Goal: Task Accomplishment & Management: Use online tool/utility

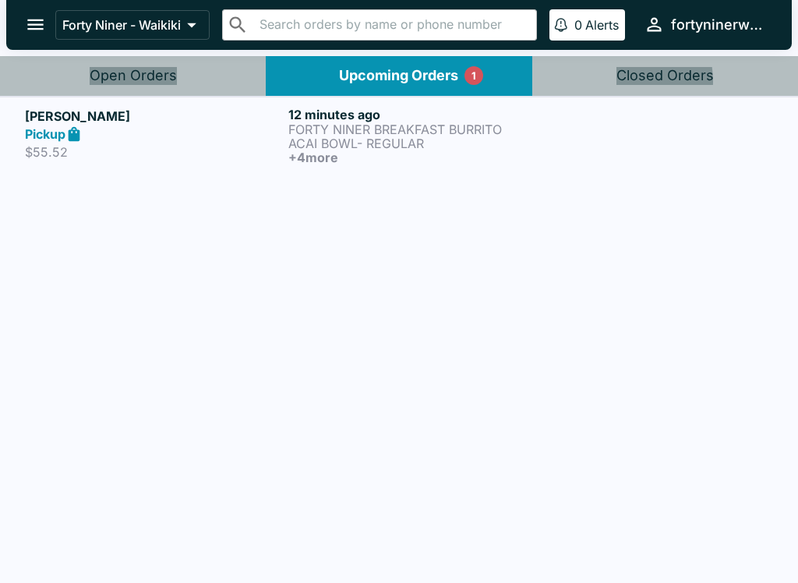
click at [340, 131] on p "FORTY NINER BREAKFAST BURRITO" at bounding box center [416, 129] width 257 height 14
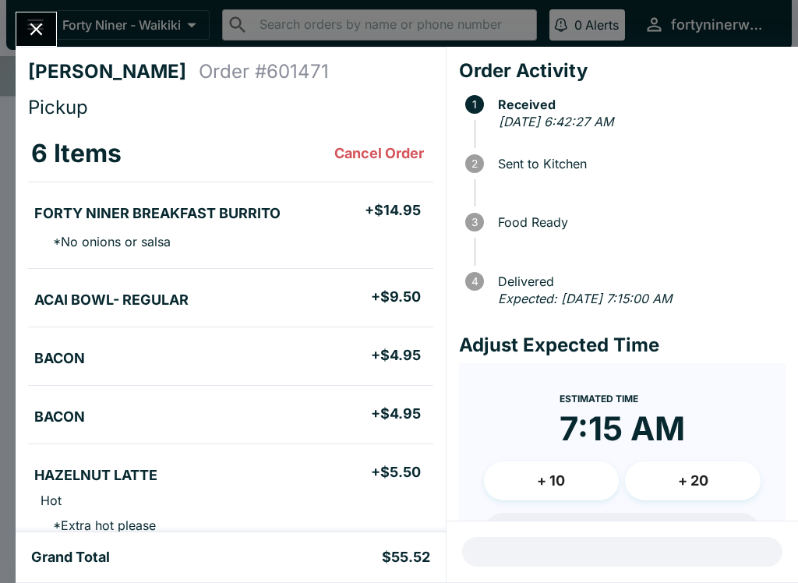
click at [45, 23] on icon "Close" at bounding box center [36, 29] width 21 height 21
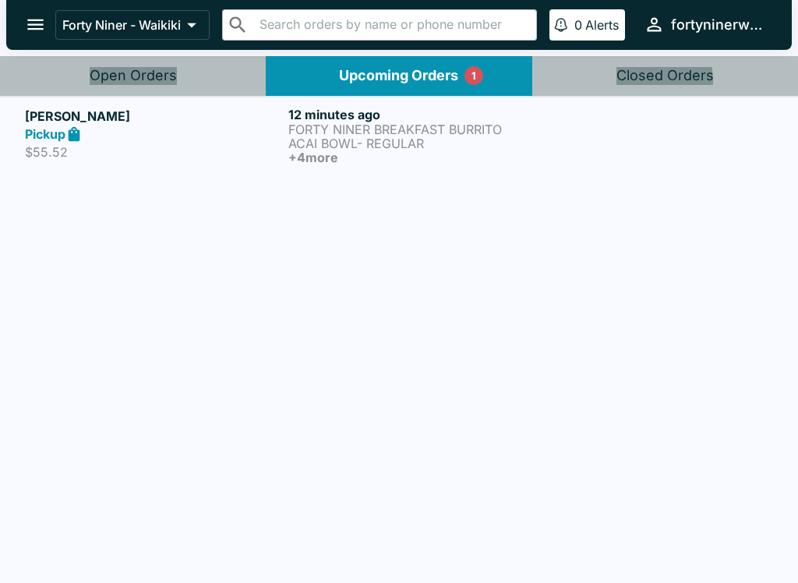
click at [338, 147] on p "ACAI BOWL- REGULAR" at bounding box center [416, 143] width 257 height 14
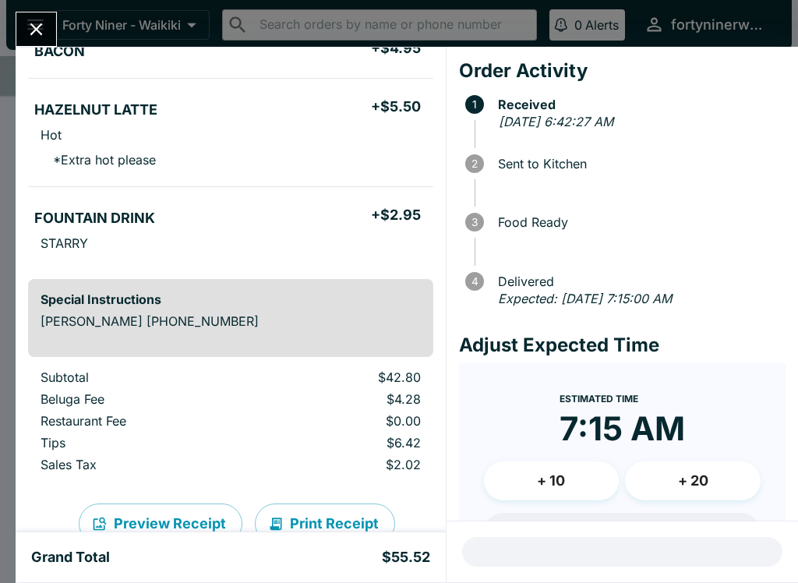
scroll to position [363, 0]
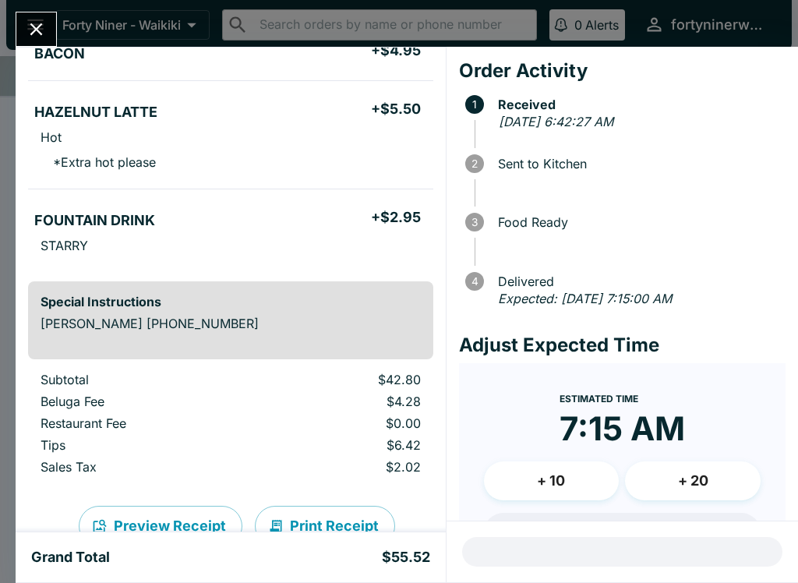
click at [41, 43] on button "Close" at bounding box center [36, 29] width 40 height 34
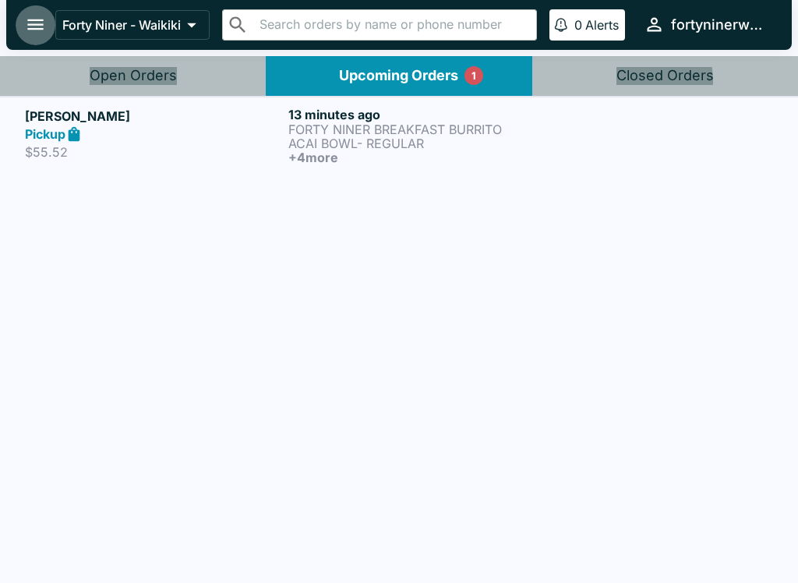
click at [47, 30] on button "open drawer" at bounding box center [36, 25] width 40 height 40
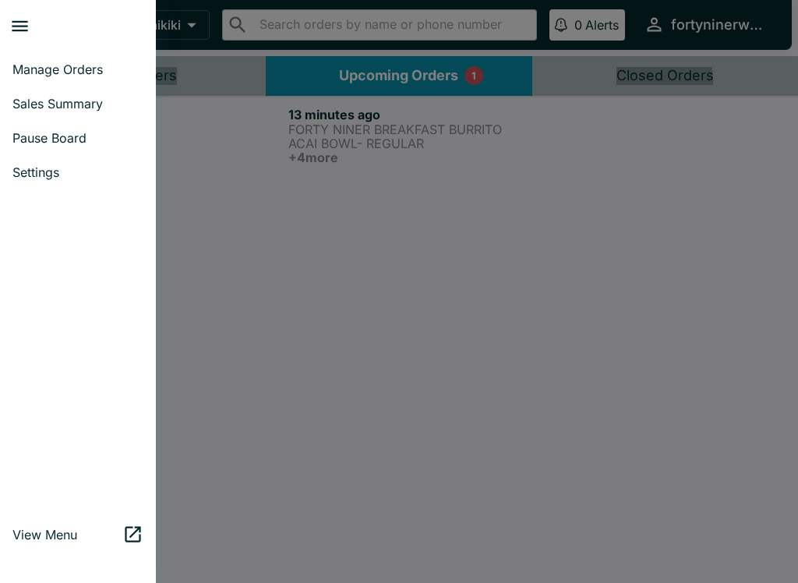
click at [88, 69] on span "Manage Orders" at bounding box center [77, 70] width 131 height 16
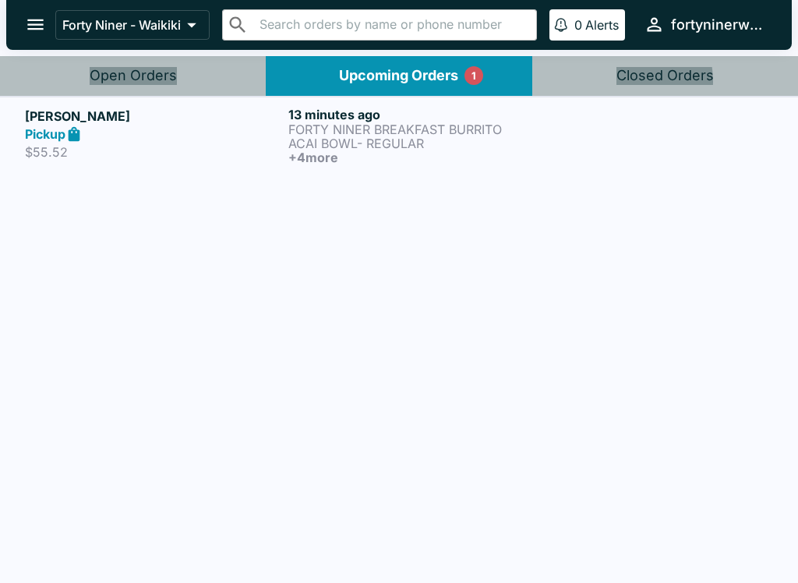
click at [38, 19] on icon "open drawer" at bounding box center [35, 24] width 21 height 21
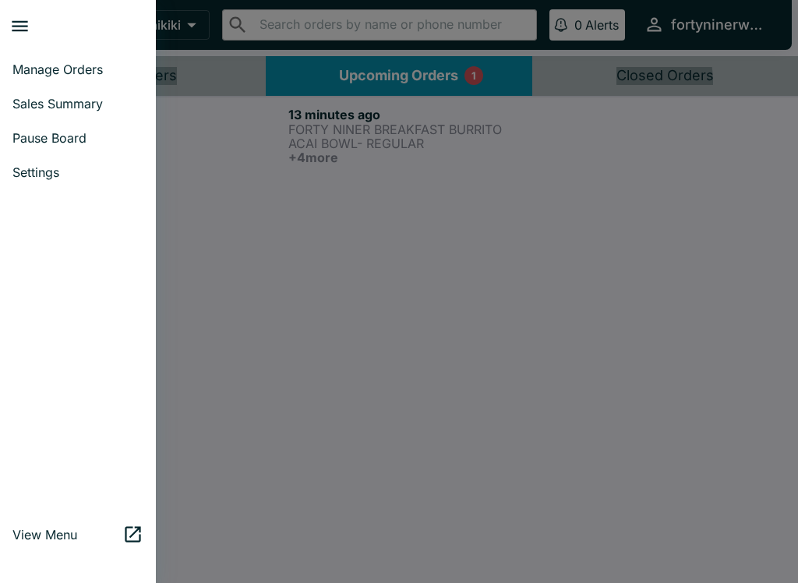
click at [60, 72] on span "Manage Orders" at bounding box center [77, 70] width 131 height 16
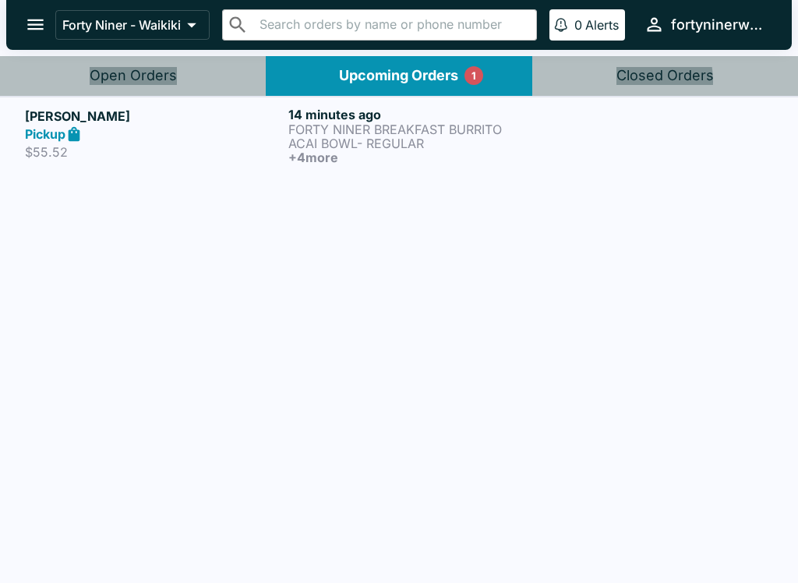
click at [48, 29] on button "open drawer" at bounding box center [36, 25] width 40 height 40
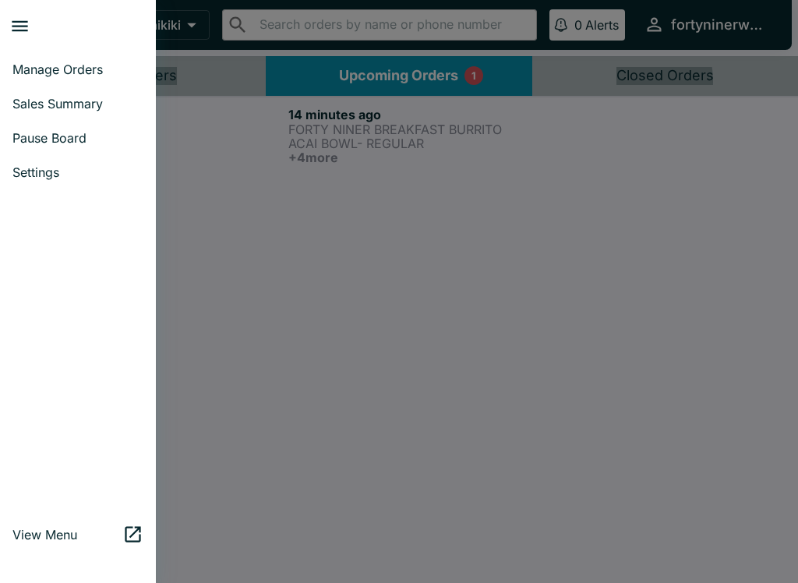
click at [68, 78] on link "Manage Orders" at bounding box center [78, 69] width 156 height 34
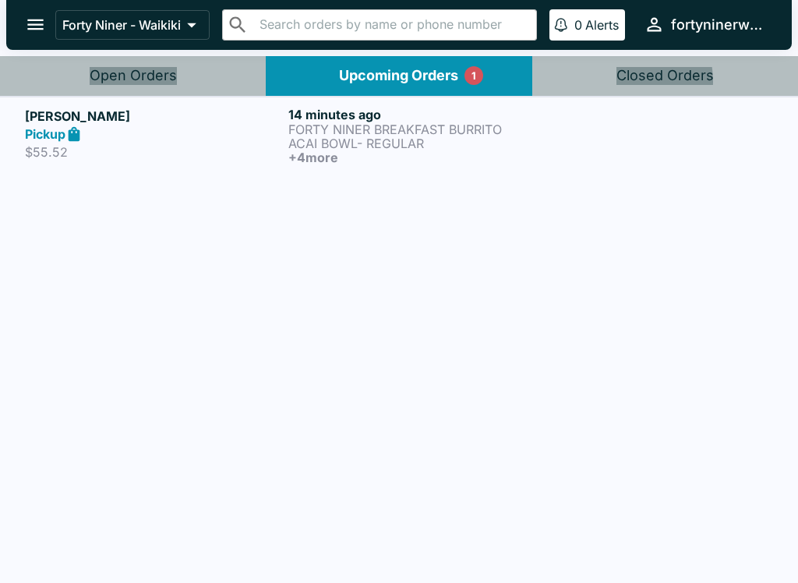
click at [184, 66] on button "Open Orders" at bounding box center [133, 76] width 266 height 40
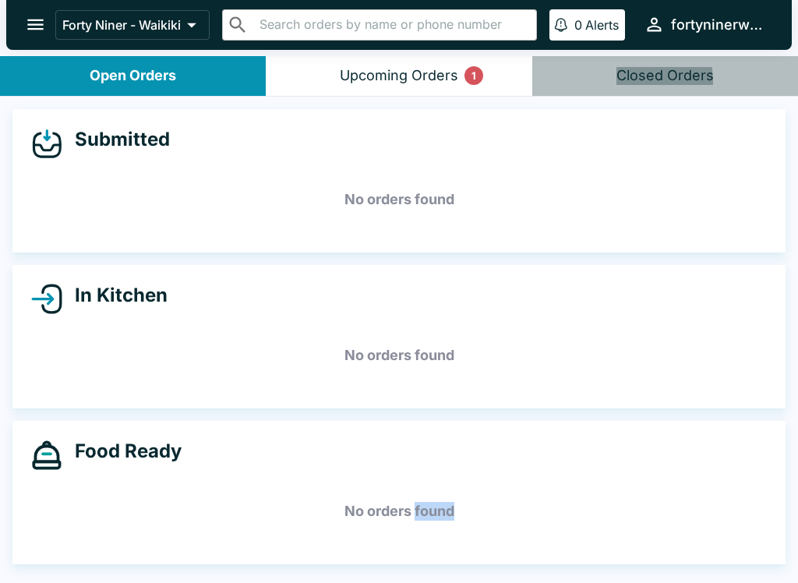
click at [325, 576] on div "Submitted No orders found In Kitchen No orders found Food Ready No orders found" at bounding box center [399, 341] width 798 height 489
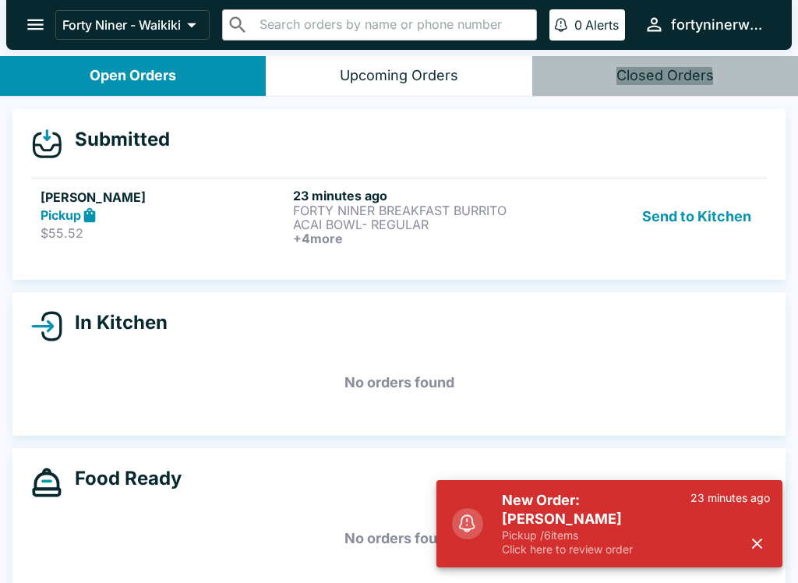
click at [609, 516] on h5 "New Order: [PERSON_NAME]" at bounding box center [596, 509] width 189 height 37
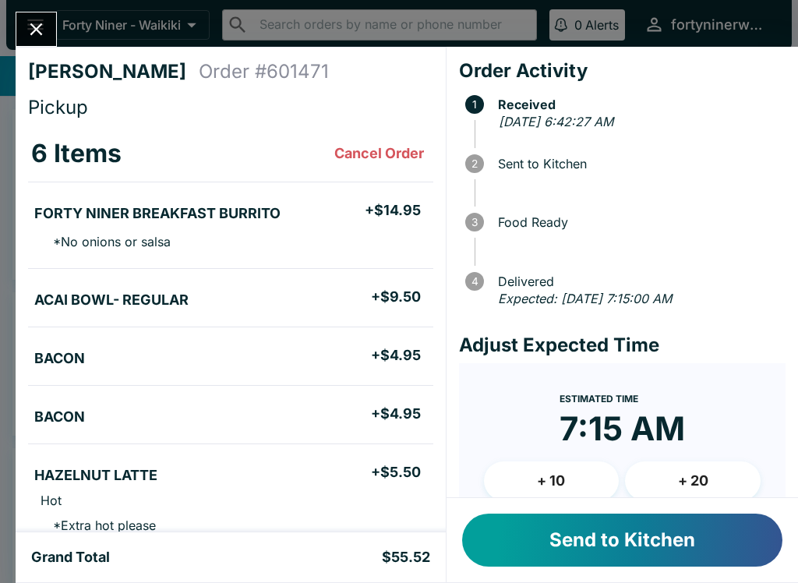
click at [645, 532] on button "Send to Kitchen" at bounding box center [622, 540] width 320 height 53
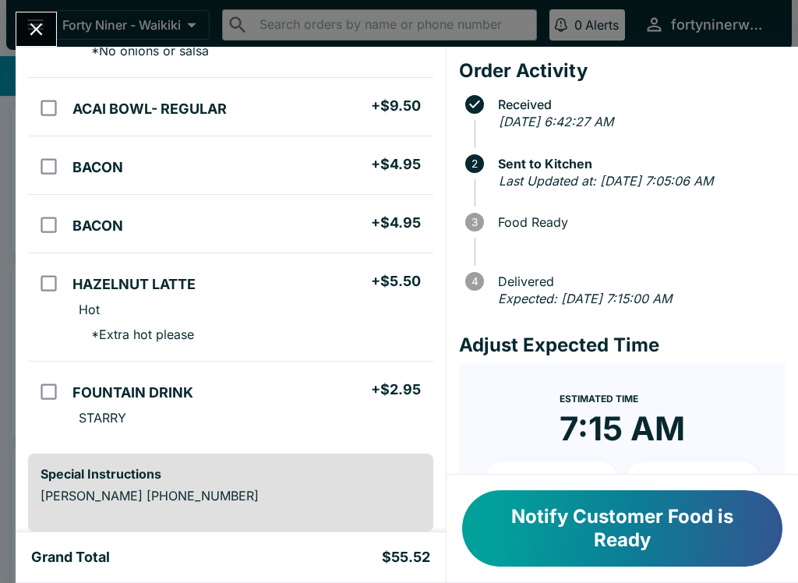
scroll to position [239, 0]
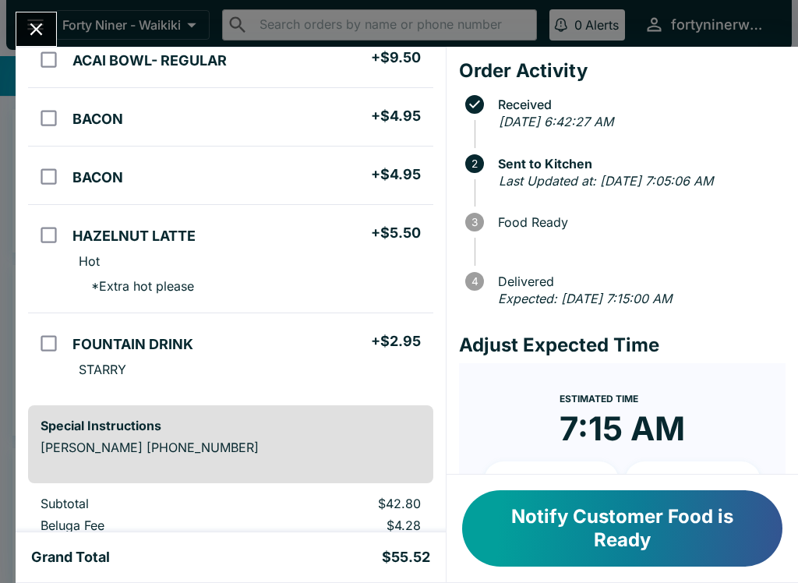
click at [42, 17] on button "Close" at bounding box center [36, 29] width 40 height 34
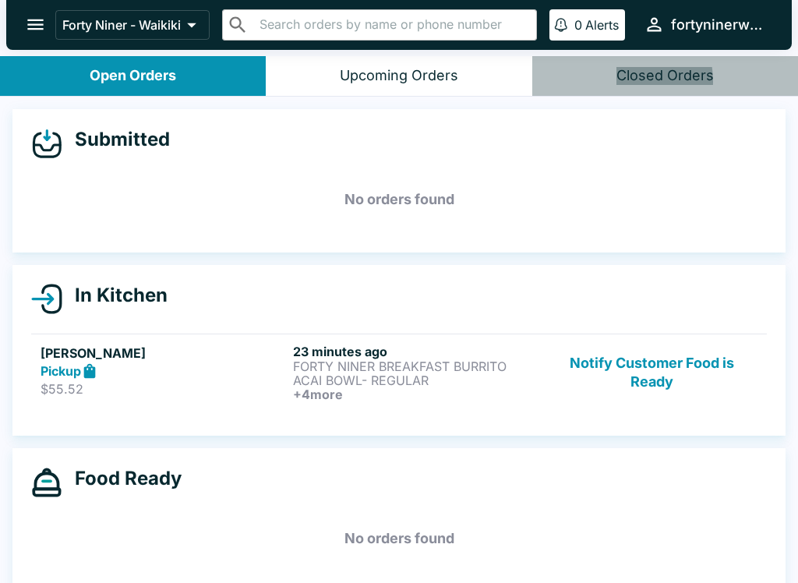
click at [43, 24] on icon "open drawer" at bounding box center [35, 24] width 16 height 11
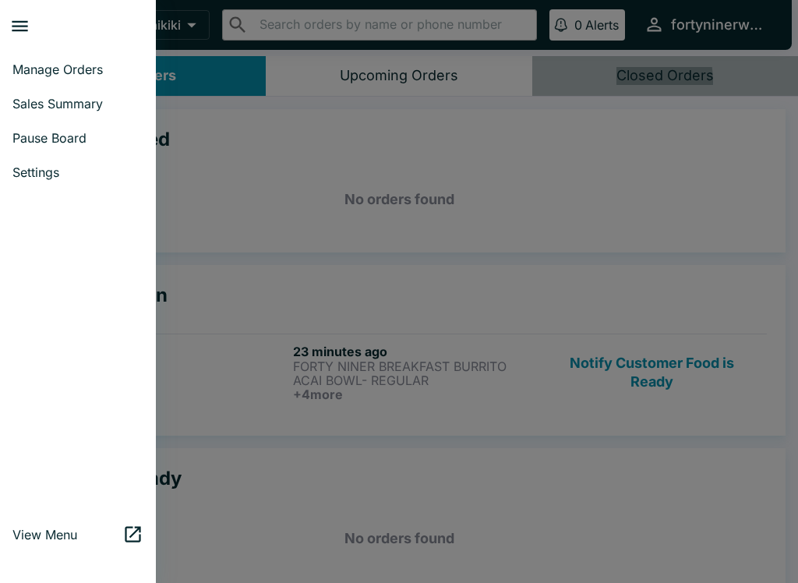
click at [90, 136] on span "Pause Board" at bounding box center [77, 138] width 131 height 16
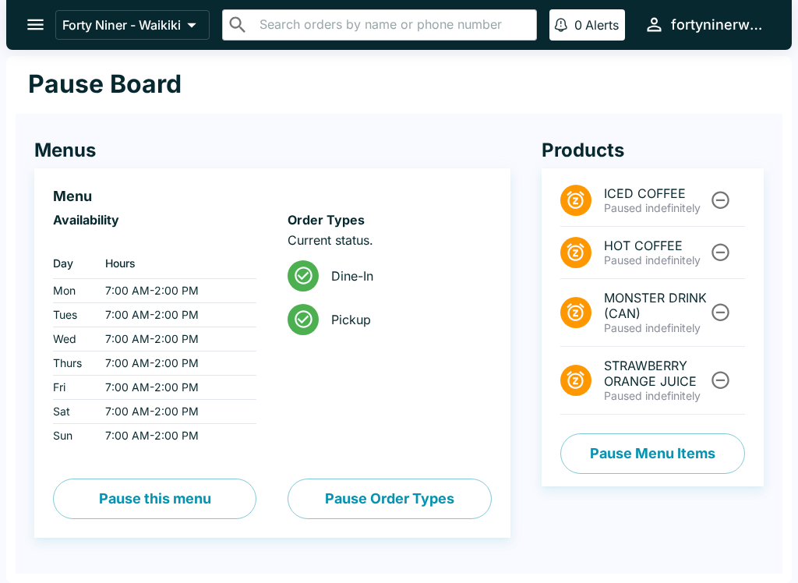
click at [669, 456] on button "Pause Menu Items" at bounding box center [652, 453] width 185 height 41
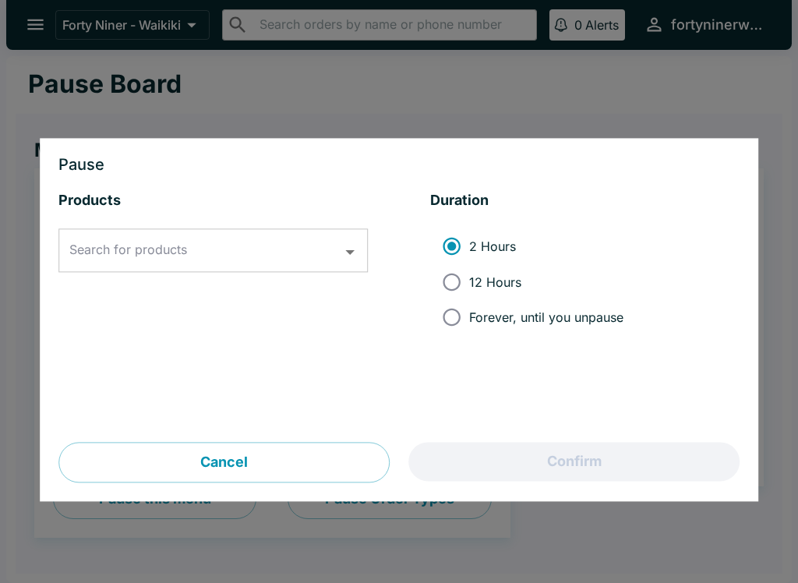
click at [269, 246] on input "Search for products" at bounding box center [201, 251] width 272 height 30
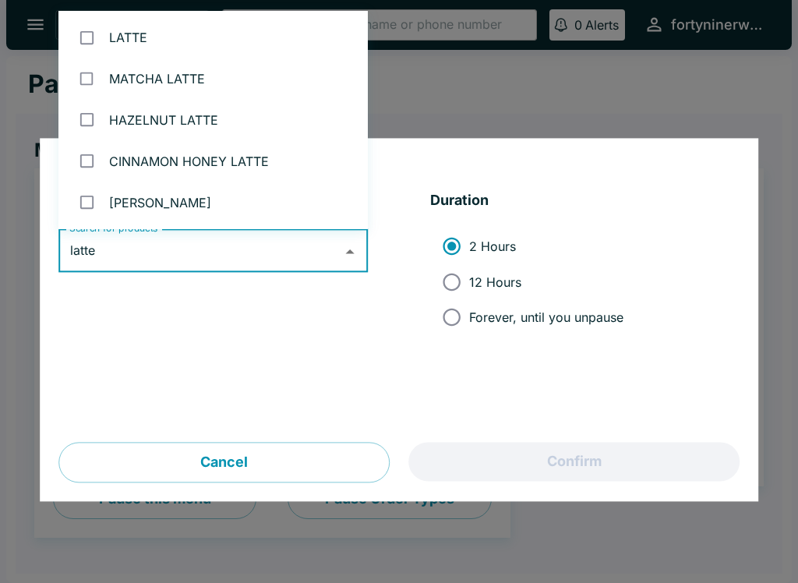
type input "latte"
click at [677, 161] on h3 "Pause" at bounding box center [398, 165] width 681 height 16
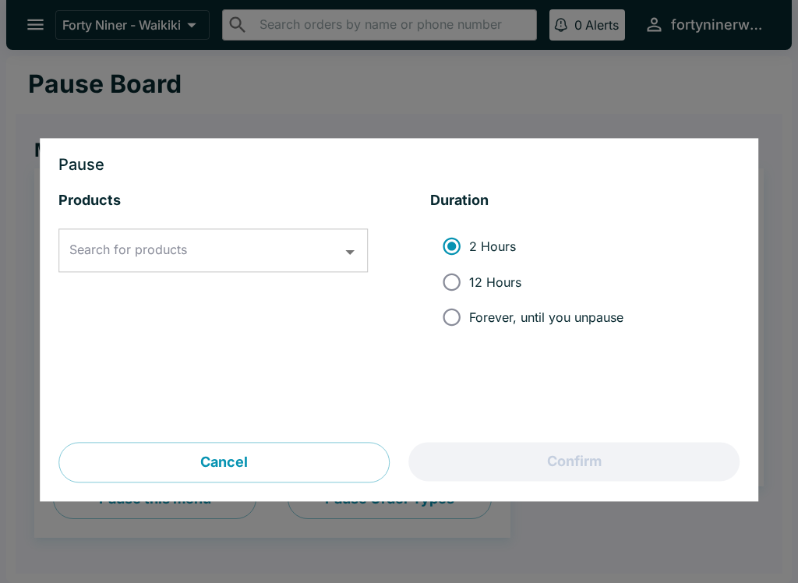
click at [735, 90] on div at bounding box center [399, 291] width 798 height 583
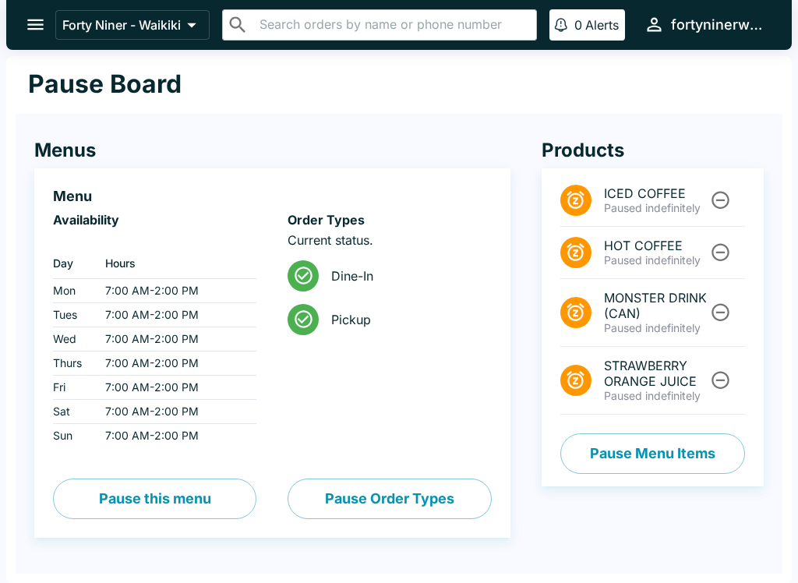
click at [51, 36] on button "open drawer" at bounding box center [36, 25] width 40 height 40
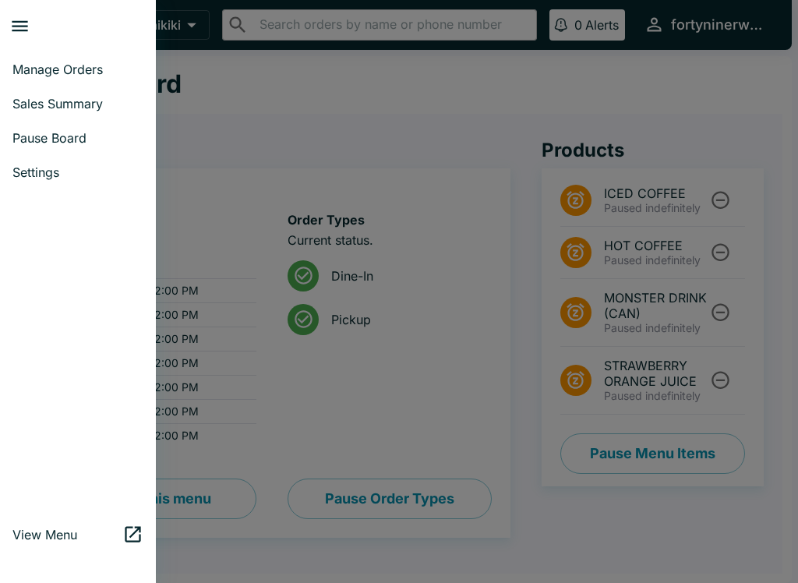
click at [94, 74] on span "Manage Orders" at bounding box center [77, 70] width 131 height 16
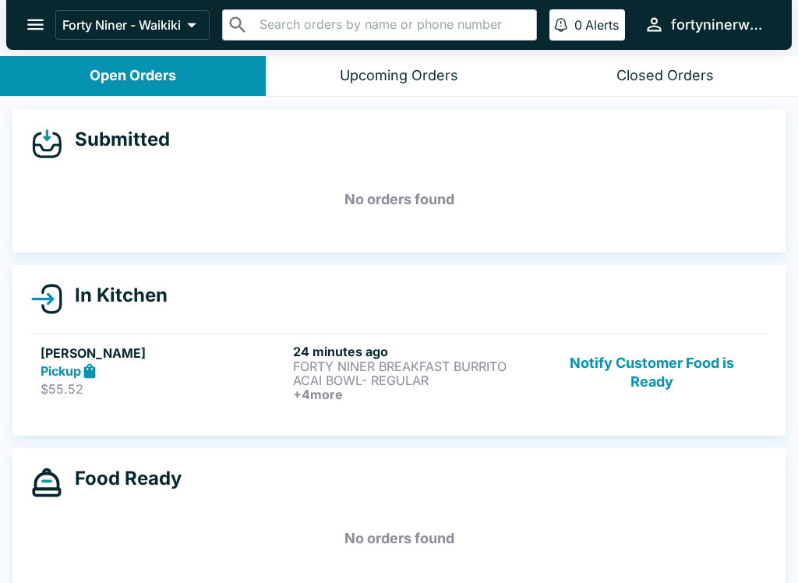
click at [639, 363] on button "Notify Customer Food is Ready" at bounding box center [651, 373] width 211 height 58
